Goal: Task Accomplishment & Management: Complete application form

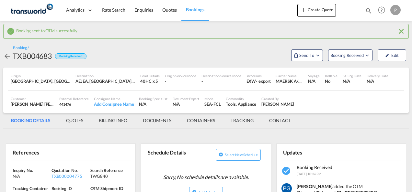
click at [315, 6] on button "Create Quote" at bounding box center [316, 10] width 39 height 13
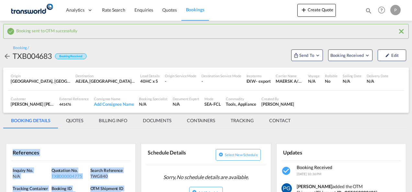
scroll to position [48, 0]
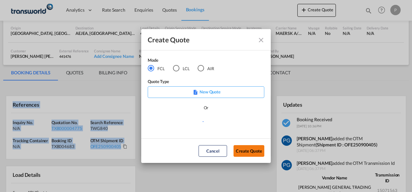
click at [257, 151] on button "Create Quote" at bounding box center [249, 151] width 31 height 12
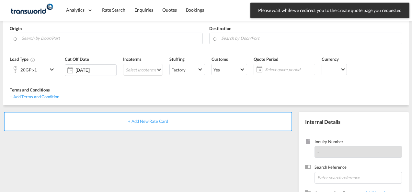
scroll to position [91, 0]
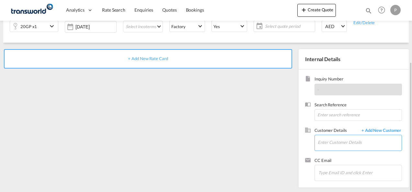
click at [361, 143] on input "Enter Customer Details" at bounding box center [360, 142] width 84 height 15
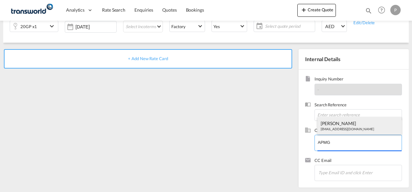
click at [352, 129] on div "[PERSON_NAME] [EMAIL_ADDRESS][DOMAIN_NAME]" at bounding box center [359, 125] width 85 height 17
type input "APMG, [PERSON_NAME], [EMAIL_ADDRESS][DOMAIN_NAME]"
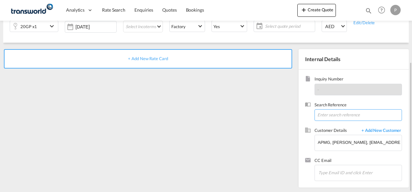
click at [334, 114] on input at bounding box center [358, 116] width 87 height 12
type input "TWG765"
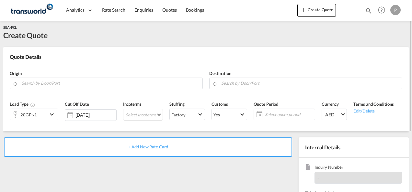
click at [312, 17] on md-menu-bar "Create Quote" at bounding box center [316, 12] width 39 height 16
click at [314, 10] on button "Create Quote" at bounding box center [316, 10] width 39 height 13
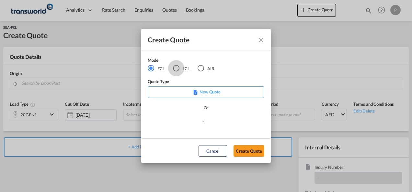
click at [176, 67] on div "LCL" at bounding box center [176, 68] width 6 height 6
click at [244, 150] on button "Create Quote" at bounding box center [249, 151] width 31 height 12
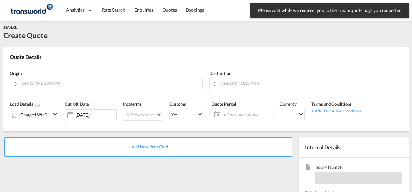
scroll to position [91, 0]
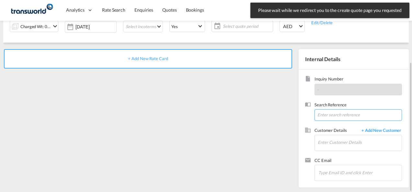
click at [324, 116] on input at bounding box center [358, 116] width 87 height 12
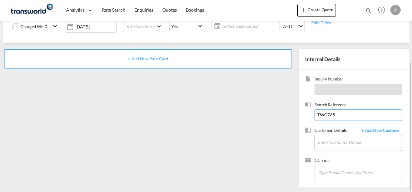
type input "TWG765"
click at [328, 144] on input "Enter Customer Details" at bounding box center [360, 142] width 84 height 15
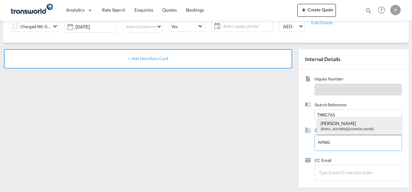
click at [337, 125] on div "[PERSON_NAME] [EMAIL_ADDRESS][DOMAIN_NAME]" at bounding box center [359, 125] width 85 height 17
type input "APMG, [PERSON_NAME], [EMAIL_ADDRESS][DOMAIN_NAME]"
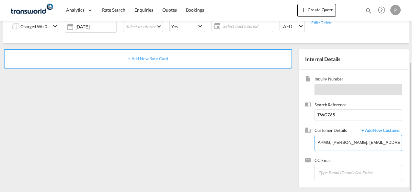
scroll to position [0, 0]
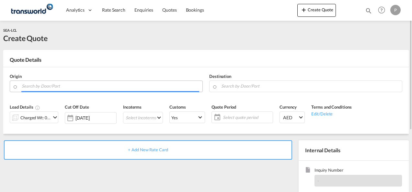
click at [85, 85] on input "Search by Door/Port" at bounding box center [111, 86] width 178 height 11
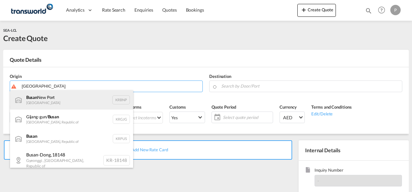
click at [74, 105] on div "Busan [GEOGRAPHIC_DATA] KRBNP" at bounding box center [71, 99] width 123 height 19
type input "Busan [GEOGRAPHIC_DATA], KRBNP"
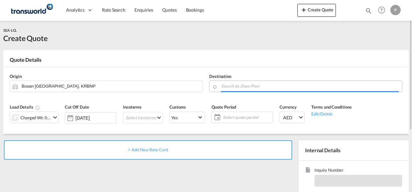
click at [233, 86] on input "Search by Door/Port" at bounding box center [310, 86] width 178 height 11
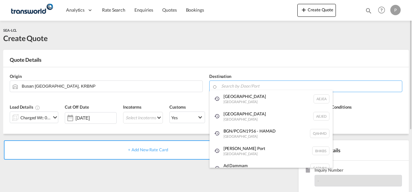
click at [229, 106] on div "[GEOGRAPHIC_DATA] [GEOGRAPHIC_DATA]" at bounding box center [271, 98] width 123 height 17
type input "[GEOGRAPHIC_DATA], [GEOGRAPHIC_DATA]"
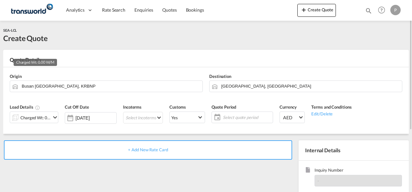
click at [50, 118] on div "Charged Wt: 0.00 W/M" at bounding box center [35, 117] width 30 height 9
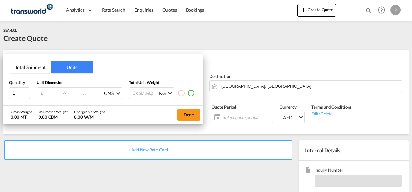
click at [33, 65] on button "Total Shipment" at bounding box center [30, 67] width 42 height 12
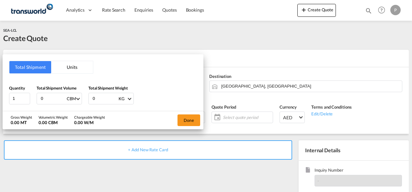
click at [49, 100] on input "0" at bounding box center [53, 98] width 26 height 11
type input "1"
click at [103, 97] on input "0" at bounding box center [105, 98] width 26 height 11
type input "158"
click at [192, 119] on button "Done" at bounding box center [189, 121] width 23 height 12
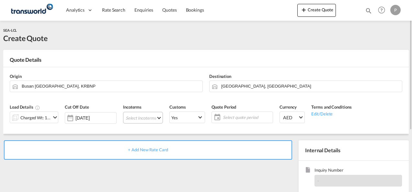
click at [137, 115] on md-select "Select Incoterms FOB - export Free on Board CPT - import Carrier Paid to DAP - …" at bounding box center [143, 118] width 40 height 12
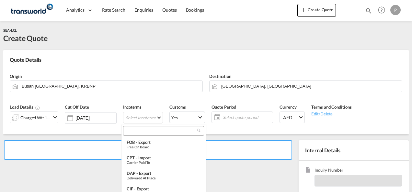
click at [137, 131] on input "search" at bounding box center [161, 131] width 72 height 6
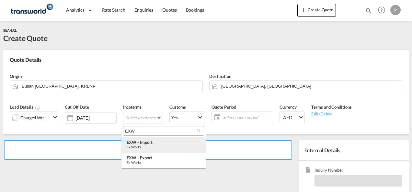
type input "EXW"
click at [139, 149] on div "Ex Works" at bounding box center [164, 147] width 74 height 4
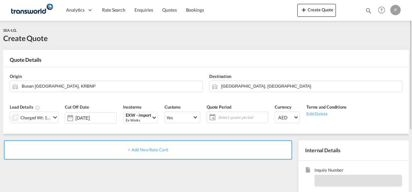
click at [225, 116] on span "Select quote period" at bounding box center [242, 118] width 48 height 6
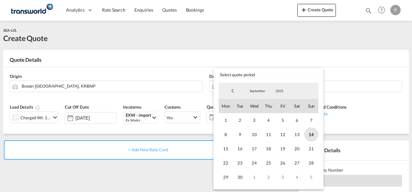
click at [309, 133] on span "14" at bounding box center [311, 135] width 14 height 14
click at [240, 174] on span "30" at bounding box center [240, 177] width 14 height 14
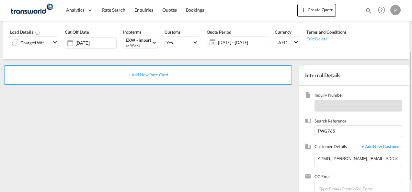
scroll to position [76, 0]
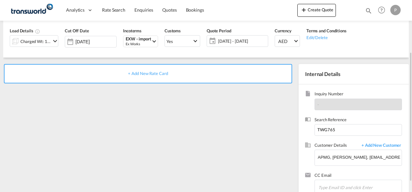
click at [164, 76] on div "+ Add New Rate Card" at bounding box center [148, 73] width 288 height 19
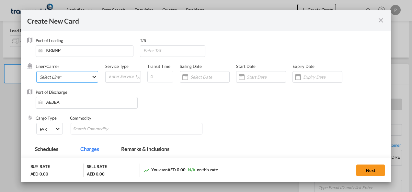
click at [56, 75] on md-select "Select Liner 2HM LOGISTICS D.O.O 2HM LOGISTICS D.O.O. / TDWC-CAPODISTRI 2HM LOG…" at bounding box center [67, 77] width 62 height 12
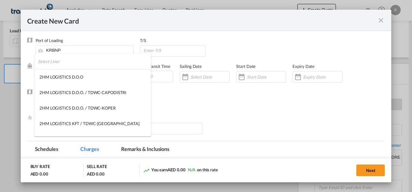
click at [72, 63] on input "search" at bounding box center [94, 62] width 113 height 16
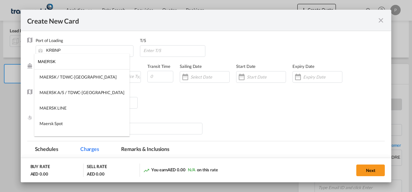
type input "MAERSK"
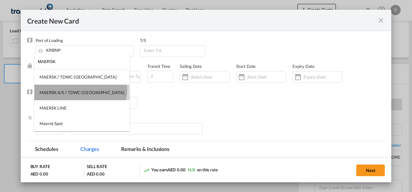
click at [80, 89] on md-option "MAERSK A/S / TDWC-[GEOGRAPHIC_DATA]" at bounding box center [81, 93] width 95 height 16
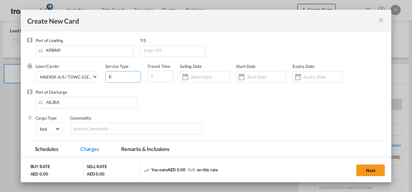
click at [113, 79] on input "E" at bounding box center [124, 77] width 32 height 10
type input "EXW IMPORT"
click at [306, 82] on div "Create New Card ..." at bounding box center [318, 77] width 50 height 12
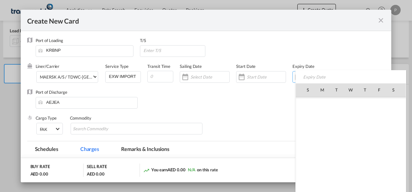
scroll to position [150072, 0]
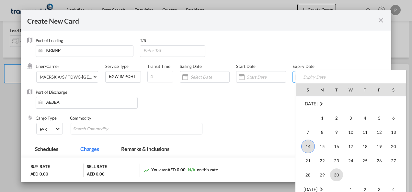
click at [334, 175] on span "30" at bounding box center [336, 175] width 13 height 13
type input "[DATE]"
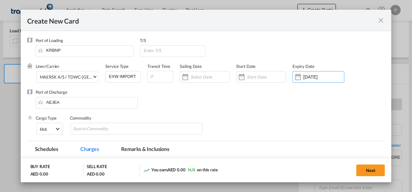
scroll to position [59, 0]
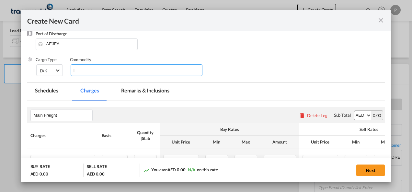
click at [95, 69] on input "T" at bounding box center [102, 70] width 59 height 10
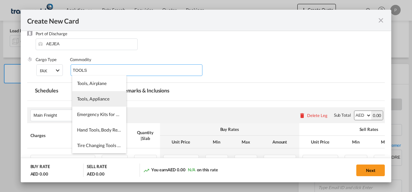
type input "TOOLS"
click at [94, 95] on li "Tools, Appliance" at bounding box center [99, 99] width 54 height 16
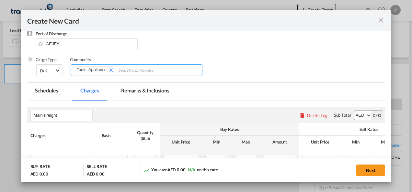
scroll to position [115, 0]
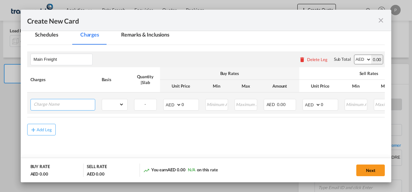
click at [65, 104] on input "Charge Name" at bounding box center [64, 104] width 61 height 10
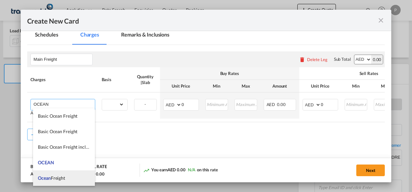
click at [65, 179] on span "Ocean Freight" at bounding box center [51, 179] width 27 height 6
type input "Ocean Freight"
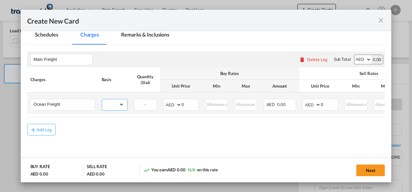
click at [115, 106] on select "gross_weight volumetric_weight per_shipment per_bl per_km per_hawb per_kg flat …" at bounding box center [113, 104] width 22 height 10
select select "per_shipment"
click at [102, 99] on select "gross_weight volumetric_weight per_shipment per_bl per_km per_hawb per_kg flat …" at bounding box center [113, 104] width 22 height 10
click at [330, 105] on input "0" at bounding box center [329, 104] width 17 height 10
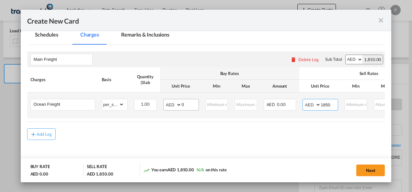
type input "1850"
click at [187, 104] on input "0" at bounding box center [190, 104] width 17 height 10
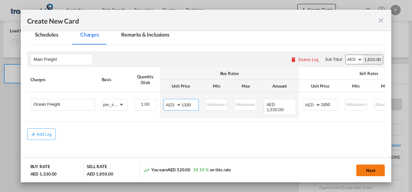
type input "1330"
click at [373, 173] on button "Next" at bounding box center [370, 171] width 29 height 12
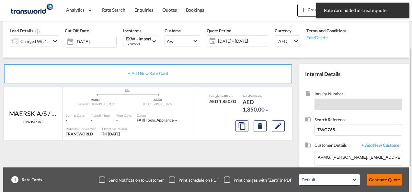
click at [377, 180] on button "Generate Quote" at bounding box center [385, 180] width 36 height 12
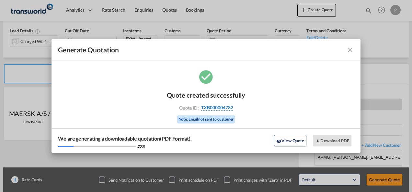
click at [211, 106] on span "TXB000004782" at bounding box center [217, 108] width 32 height 6
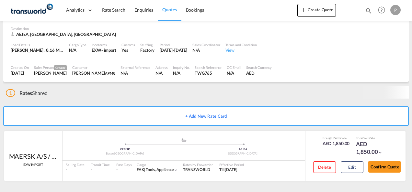
scroll to position [40, 0]
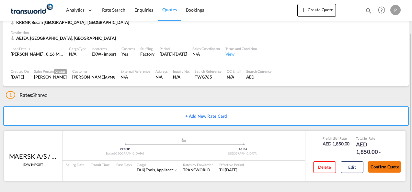
click at [379, 167] on button "Confirm Quote" at bounding box center [384, 167] width 32 height 12
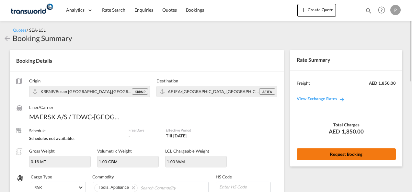
click at [333, 155] on button "Request Booking" at bounding box center [346, 155] width 99 height 12
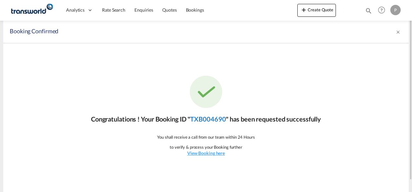
click at [220, 119] on link "TXB004690" at bounding box center [208, 119] width 36 height 8
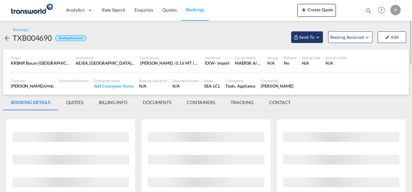
click at [316, 35] on md-icon "Open demo menu" at bounding box center [318, 37] width 6 height 6
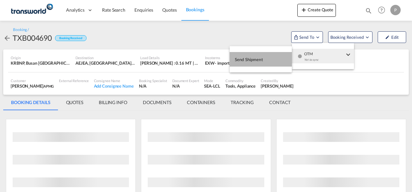
click at [263, 64] on button "Send Shipment" at bounding box center [261, 59] width 62 height 15
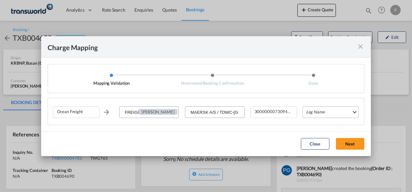
click at [319, 112] on md-select "Leg Name HANDLING ORIGIN VESSEL HANDLING DESTINATION OTHERS TL PICK UP CUSTOMS …" at bounding box center [331, 113] width 56 height 12
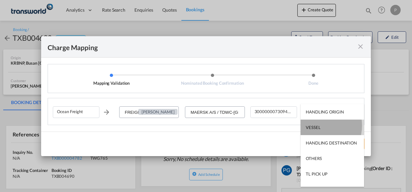
click at [317, 126] on div "VESSEL" at bounding box center [313, 128] width 15 height 6
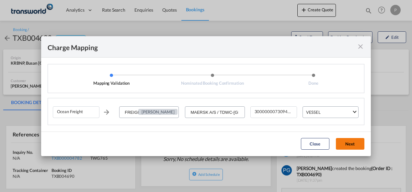
click at [350, 142] on button "Next" at bounding box center [350, 144] width 29 height 12
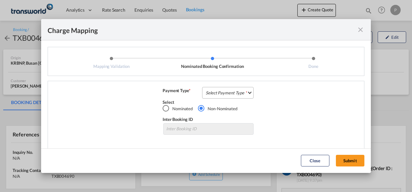
click at [210, 91] on md-select "Select Payment Type COLLECT PREPAID" at bounding box center [228, 93] width 52 height 12
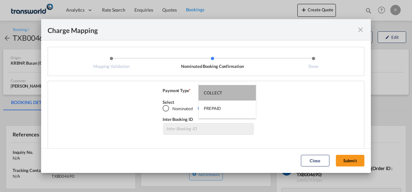
click at [210, 91] on div "COLLECT" at bounding box center [213, 93] width 18 height 6
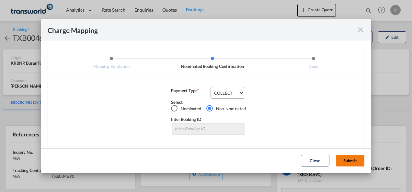
click at [349, 157] on button "Submit" at bounding box center [350, 161] width 29 height 12
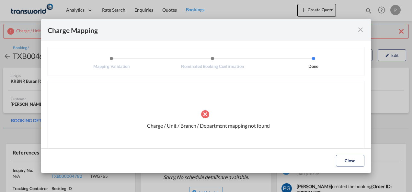
click at [358, 29] on md-icon "icon-close fg-AAA8AD cursor" at bounding box center [361, 30] width 8 height 8
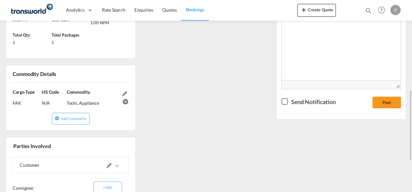
scroll to position [239, 0]
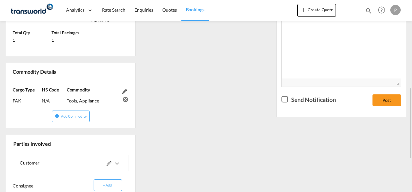
click at [110, 163] on md-icon at bounding box center [109, 163] width 5 height 5
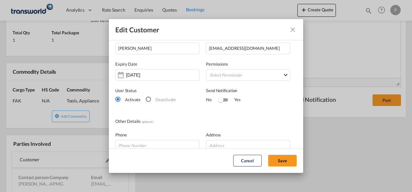
scroll to position [0, 0]
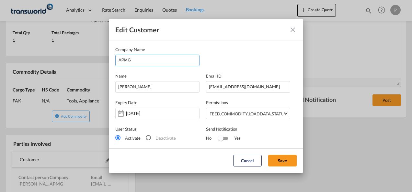
click at [160, 62] on input "APMG" at bounding box center [159, 60] width 81 height 10
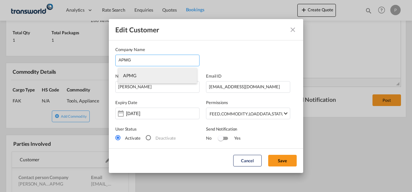
click at [156, 79] on li "APMG" at bounding box center [157, 76] width 79 height 16
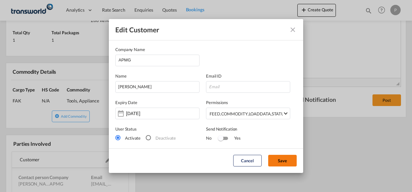
click at [293, 163] on button "Save" at bounding box center [282, 161] width 29 height 12
click at [213, 87] on input "Edit Customer Company ..." at bounding box center [248, 87] width 84 height 12
paste input "[EMAIL_ADDRESS][DOMAIN_NAME]"
type input "[EMAIL_ADDRESS][DOMAIN_NAME]"
click at [285, 159] on button "Save" at bounding box center [282, 161] width 29 height 12
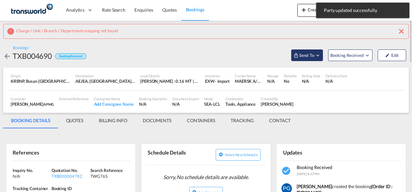
click at [308, 50] on button "Send To" at bounding box center [307, 56] width 32 height 12
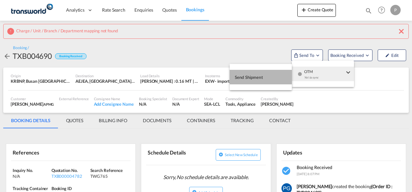
click at [254, 78] on span "Send Shipment" at bounding box center [249, 77] width 28 height 10
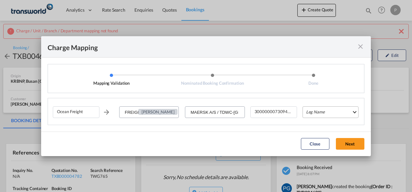
click at [319, 112] on md-select "Leg Name HANDLING ORIGIN VESSEL HANDLING DESTINATION OTHERS TL PICK UP CUSTOMS …" at bounding box center [331, 113] width 56 height 12
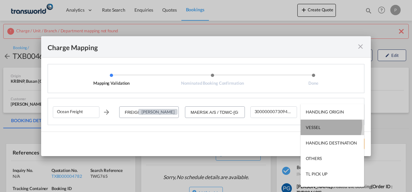
click at [319, 125] on div "VESSEL" at bounding box center [313, 128] width 15 height 6
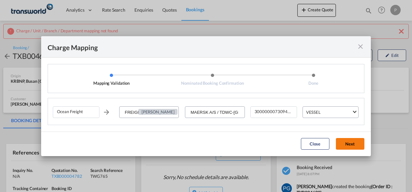
click at [351, 144] on button "Next" at bounding box center [350, 144] width 29 height 12
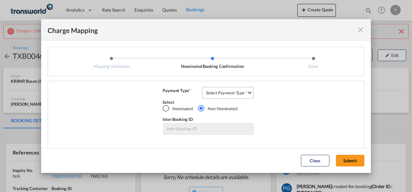
click at [237, 93] on md-select "Select Payment Type COLLECT PREPAID" at bounding box center [228, 93] width 52 height 12
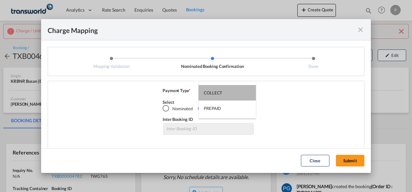
click at [237, 93] on md-option "COLLECT" at bounding box center [227, 93] width 57 height 16
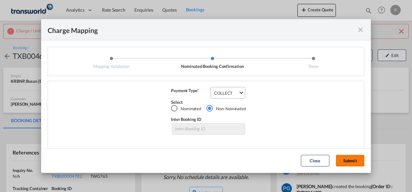
click at [353, 162] on button "Submit" at bounding box center [350, 161] width 29 height 12
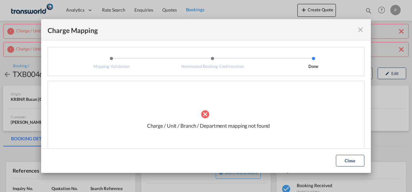
click at [359, 30] on md-icon "icon-close fg-AAA8AD cursor" at bounding box center [361, 30] width 8 height 8
